Goal: Task Accomplishment & Management: Use online tool/utility

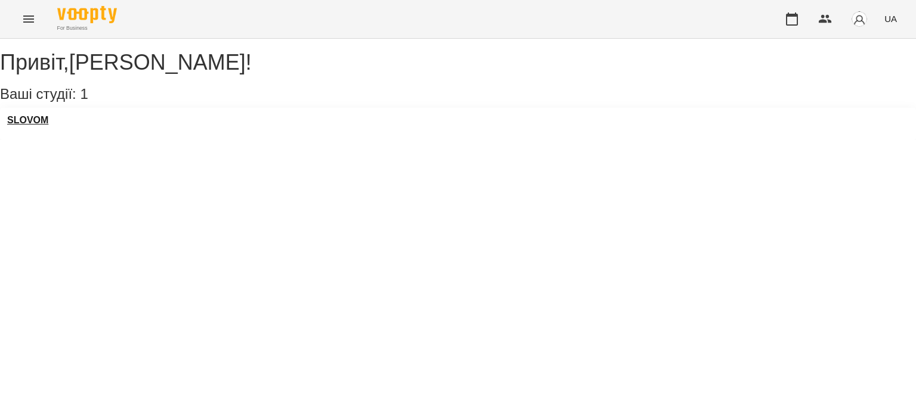
drag, startPoint x: 45, startPoint y: 120, endPoint x: 41, endPoint y: 134, distance: 14.0
click at [41, 134] on div "SLOVOM" at bounding box center [458, 124] width 916 height 32
click at [41, 126] on h3 "SLOVOM" at bounding box center [27, 120] width 41 height 11
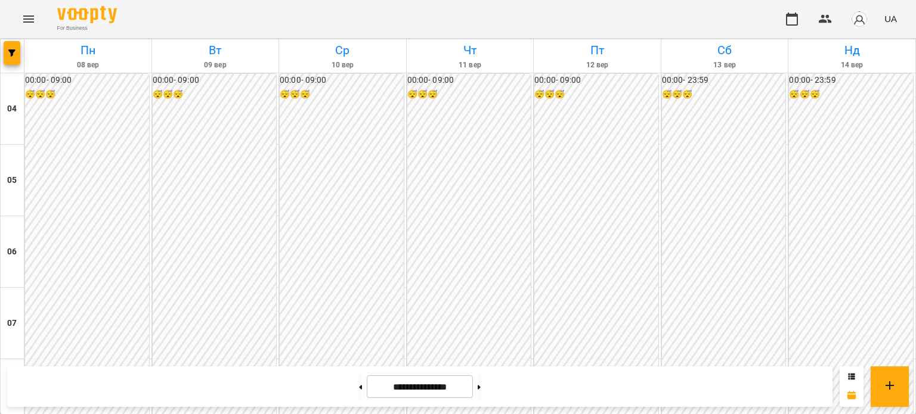
scroll to position [592, 0]
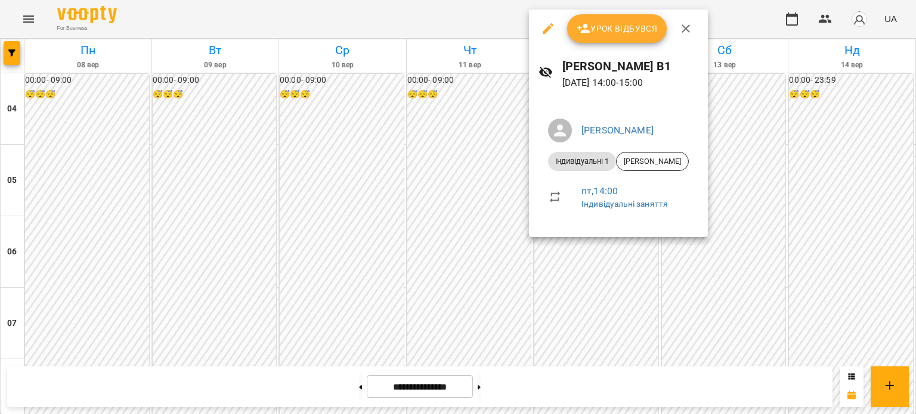
click at [617, 35] on span "Урок відбувся" at bounding box center [617, 28] width 81 height 14
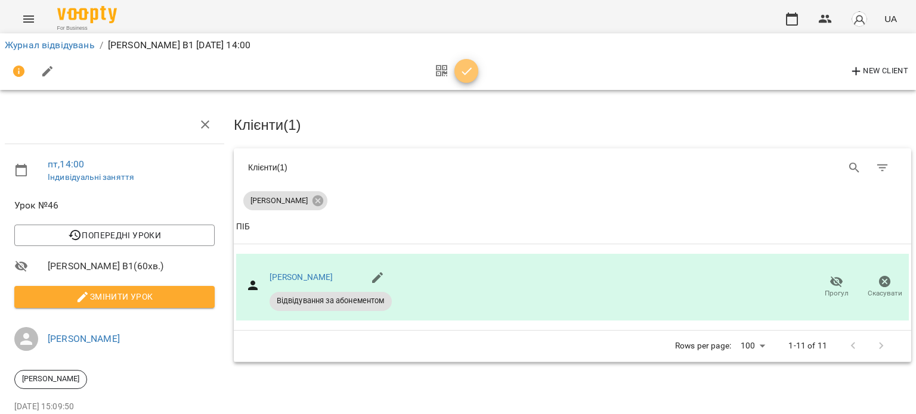
click at [462, 79] on button "button" at bounding box center [466, 71] width 24 height 24
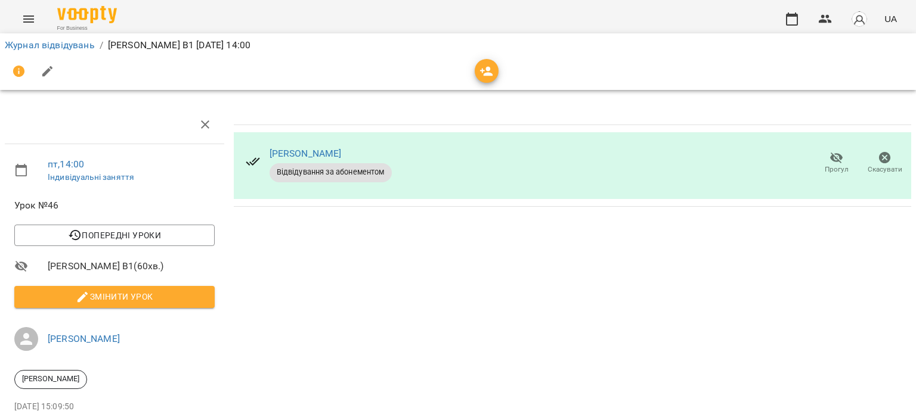
click at [857, 17] on img "button" at bounding box center [859, 19] width 17 height 17
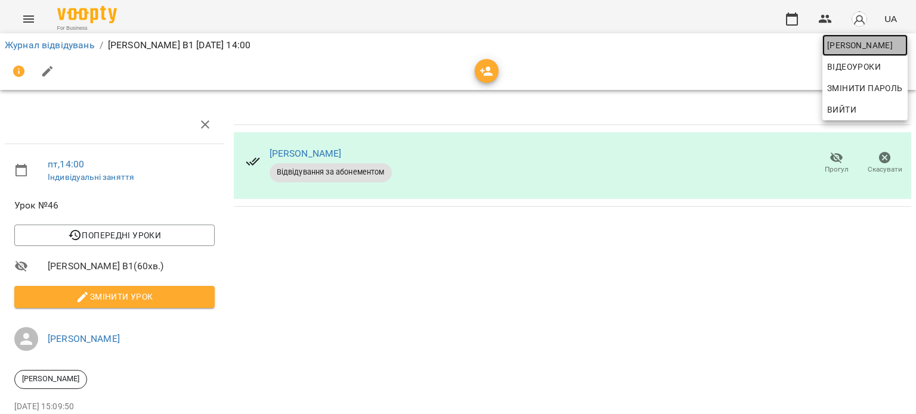
click at [872, 47] on span "[PERSON_NAME]" at bounding box center [865, 45] width 76 height 14
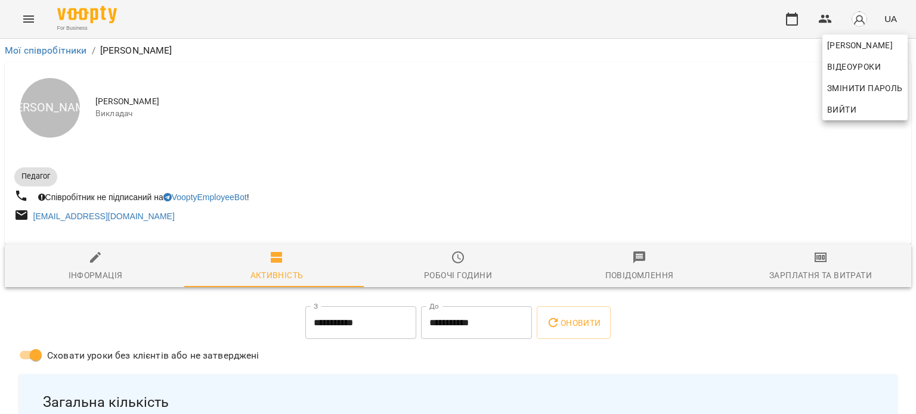
click at [808, 276] on div at bounding box center [458, 207] width 916 height 414
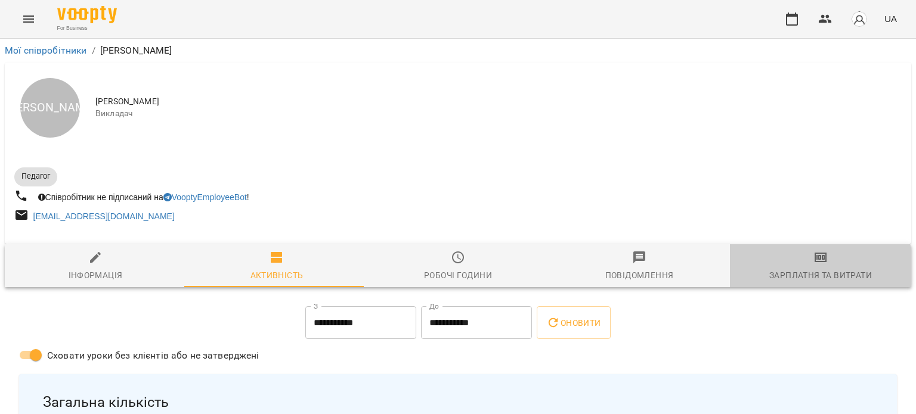
click at [808, 276] on div "Зарплатня та Витрати" at bounding box center [820, 275] width 103 height 14
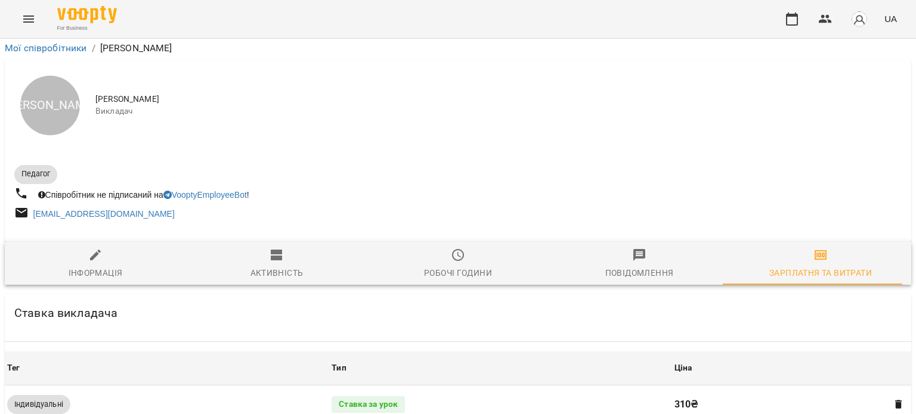
scroll to position [311, 0]
